Goal: Task Accomplishment & Management: Manage account settings

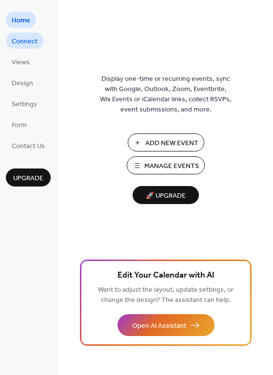
click at [24, 39] on span "Connect" at bounding box center [25, 42] width 26 height 10
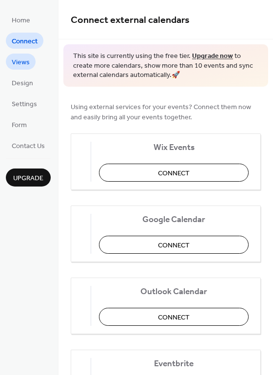
click at [24, 63] on span "Views" at bounding box center [21, 63] width 18 height 10
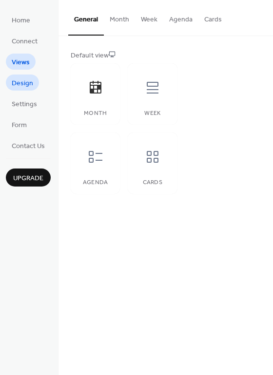
click at [29, 89] on span "Design" at bounding box center [22, 84] width 21 height 10
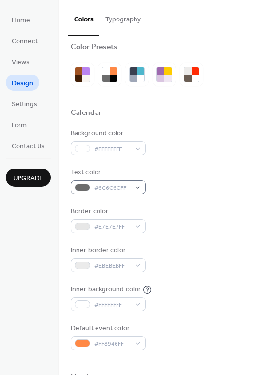
scroll to position [15, 0]
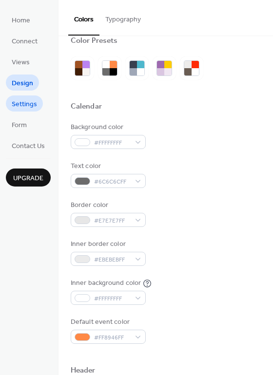
click at [30, 106] on span "Settings" at bounding box center [24, 104] width 25 height 10
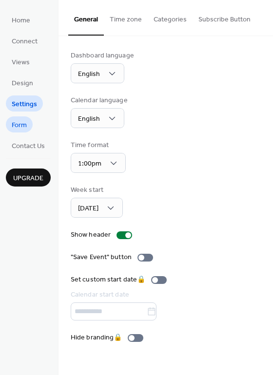
click at [22, 123] on span "Form" at bounding box center [19, 125] width 15 height 10
